Goal: Navigation & Orientation: Go to known website

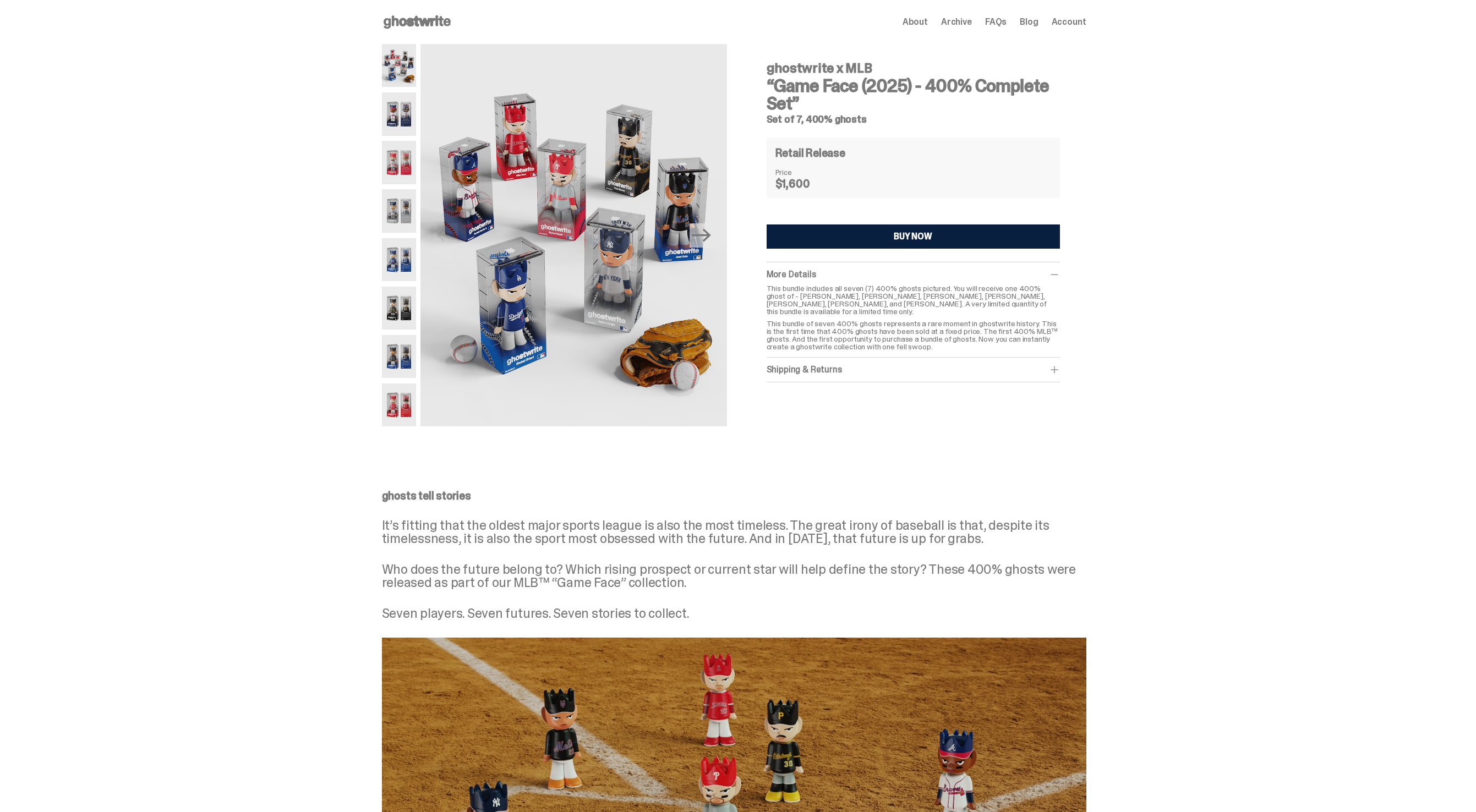
click at [408, 20] on use at bounding box center [417, 22] width 67 height 13
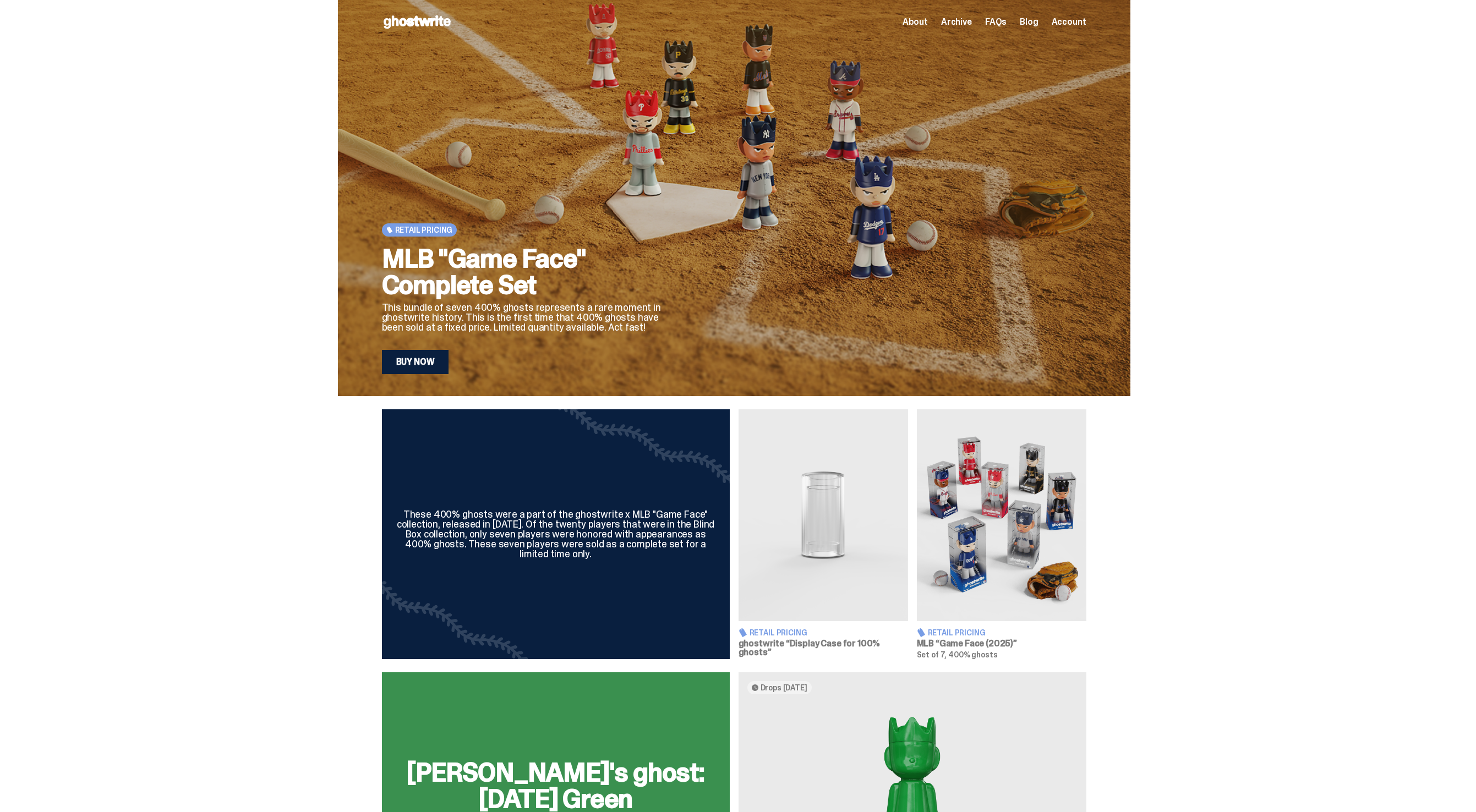
click at [430, 20] on use at bounding box center [417, 22] width 67 height 13
click at [418, 23] on icon at bounding box center [417, 22] width 71 height 18
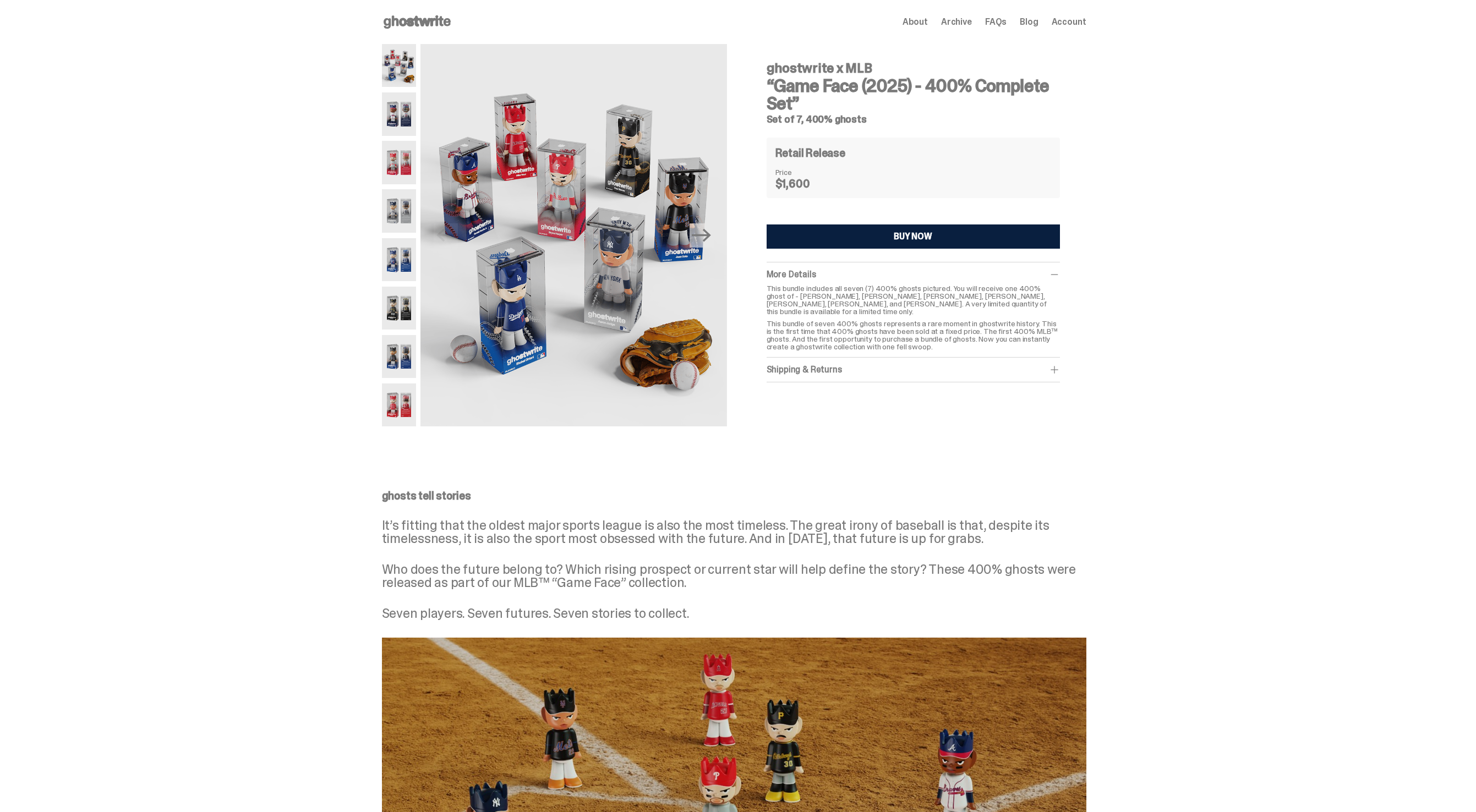
click at [400, 25] on icon at bounding box center [417, 22] width 71 height 18
